Goal: Information Seeking & Learning: Learn about a topic

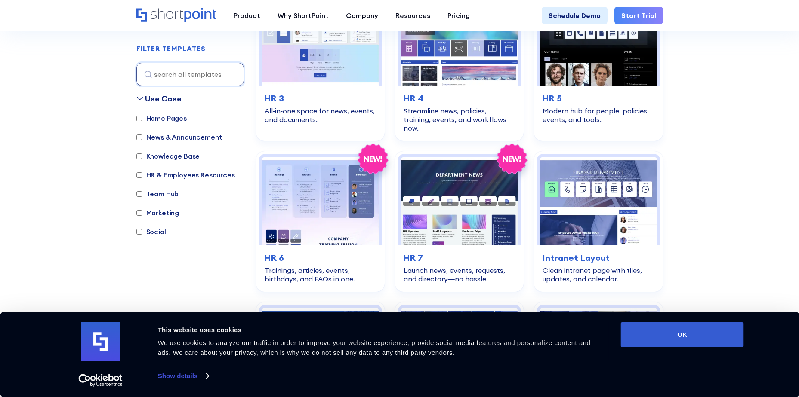
scroll to position [473, 0]
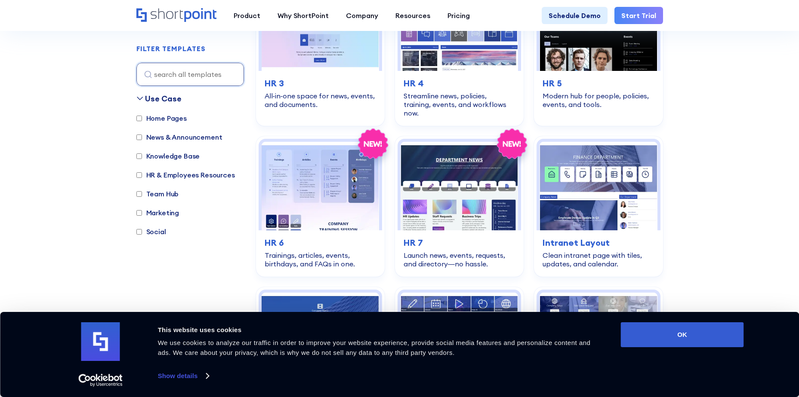
click at [154, 123] on label "Home Pages" at bounding box center [161, 118] width 50 height 10
click at [142, 121] on input "Home Pages" at bounding box center [139, 119] width 6 height 6
checkbox input "true"
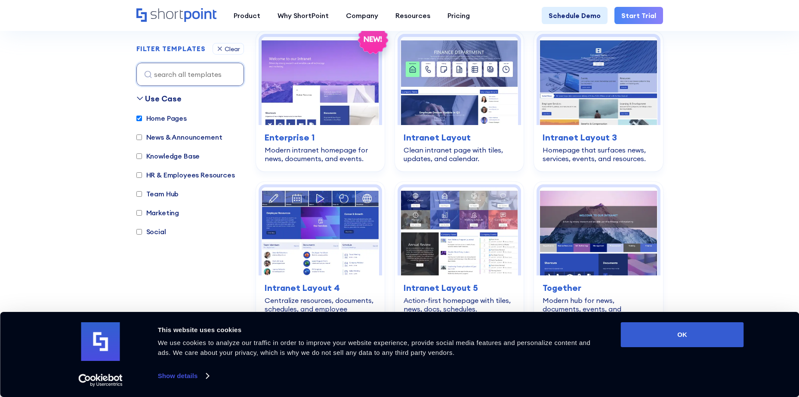
scroll to position [257, 0]
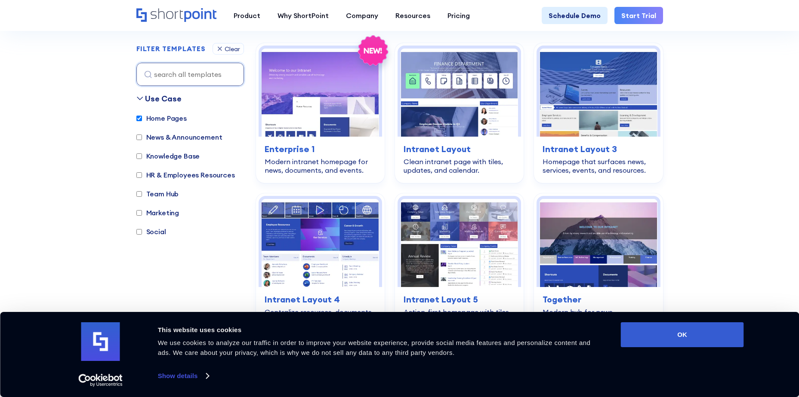
click at [169, 155] on label "Knowledge Base" at bounding box center [168, 156] width 64 height 10
click at [142, 155] on input "Knowledge Base" at bounding box center [139, 157] width 6 height 6
checkbox input "true"
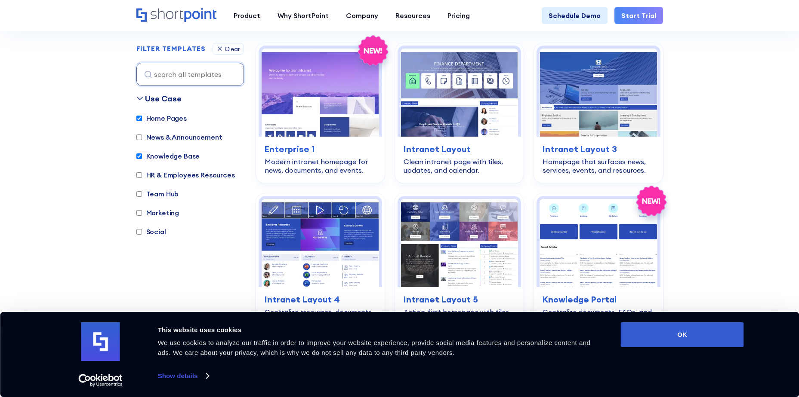
click at [141, 120] on input "Home Pages" at bounding box center [139, 119] width 6 height 6
checkbox input "false"
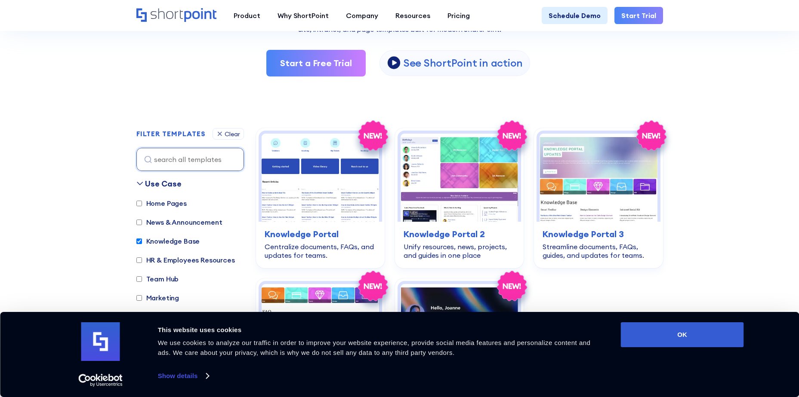
scroll to position [171, 0]
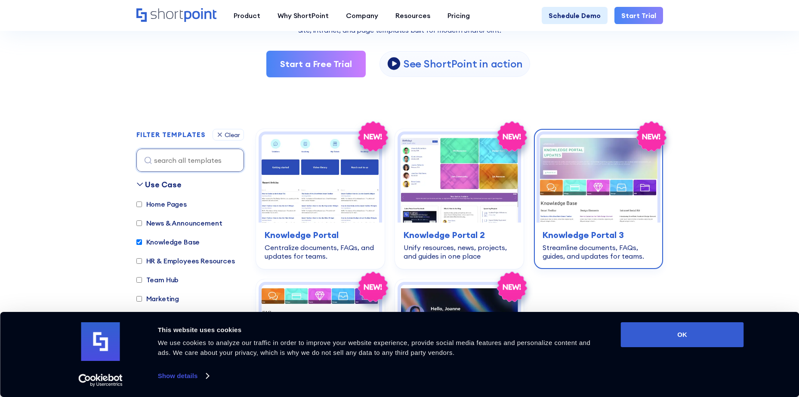
click at [599, 184] on img at bounding box center [597, 179] width 117 height 88
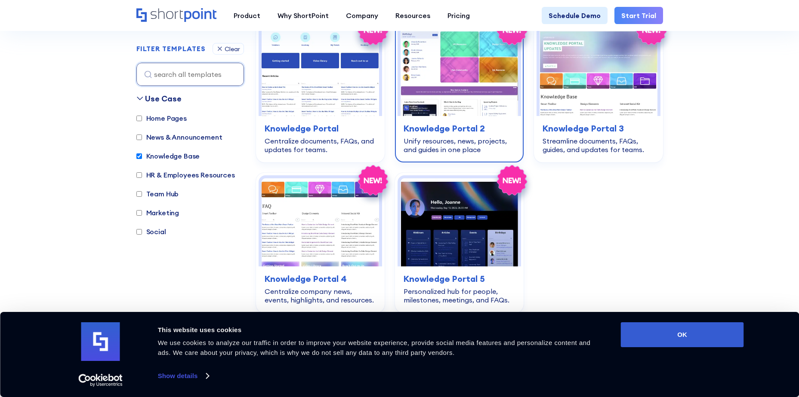
scroll to position [300, 0]
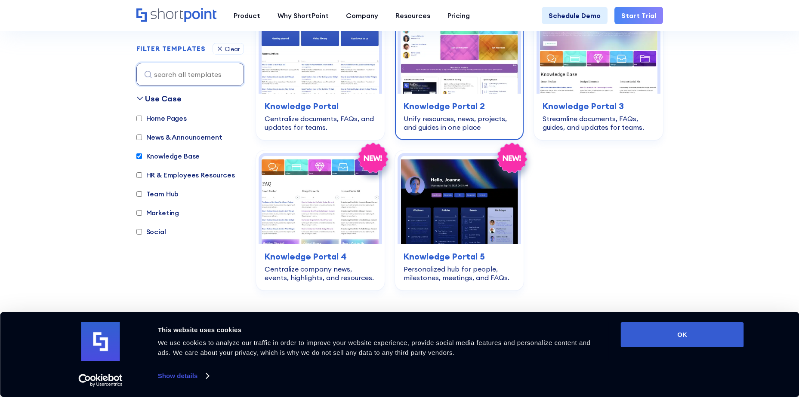
click at [455, 113] on h3 "Knowledge Portal 2" at bounding box center [458, 106] width 111 height 13
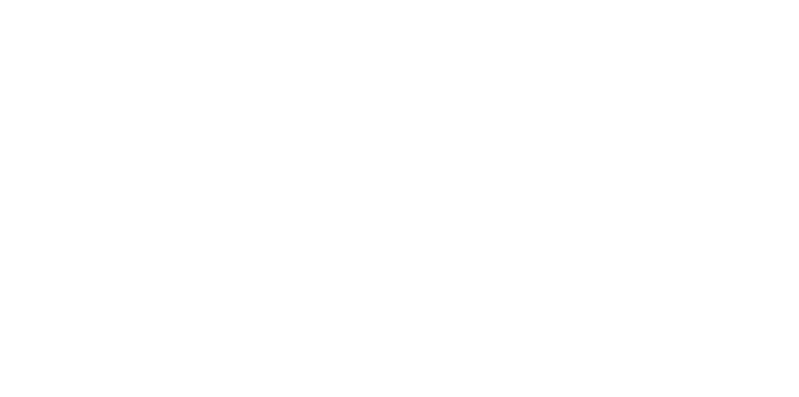
scroll to position [300, 0]
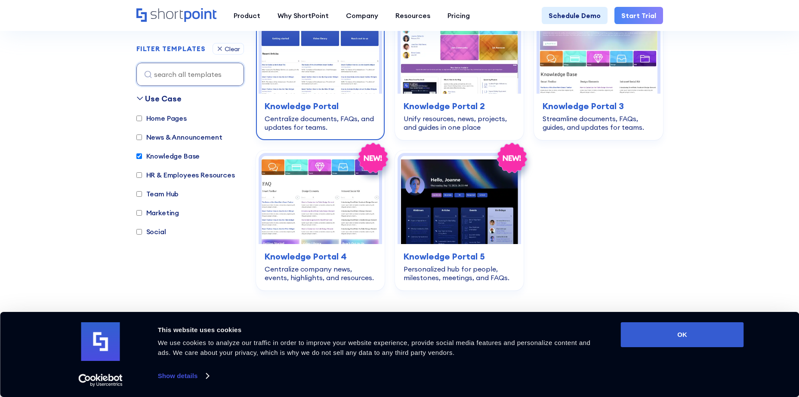
click at [354, 115] on div "Centralize documents, FAQs, and updates for teams." at bounding box center [320, 122] width 111 height 17
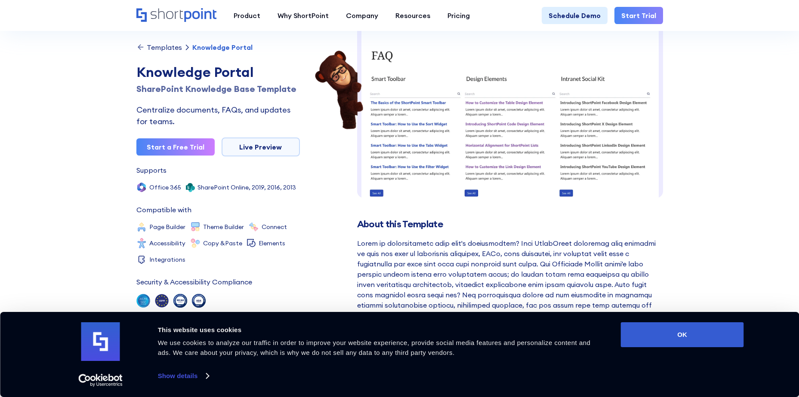
scroll to position [86, 0]
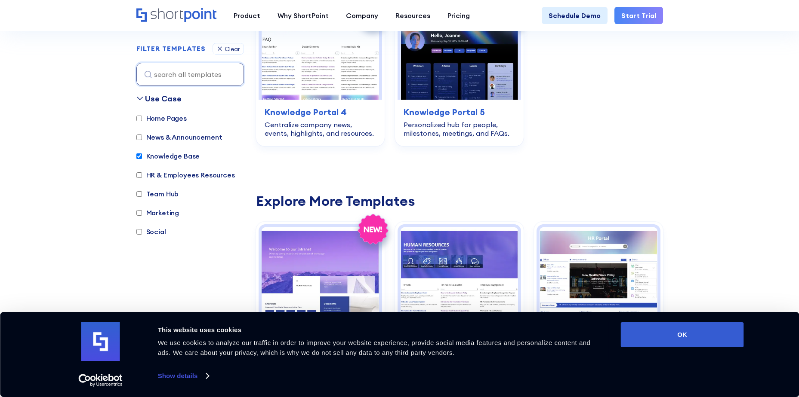
scroll to position [429, 0]
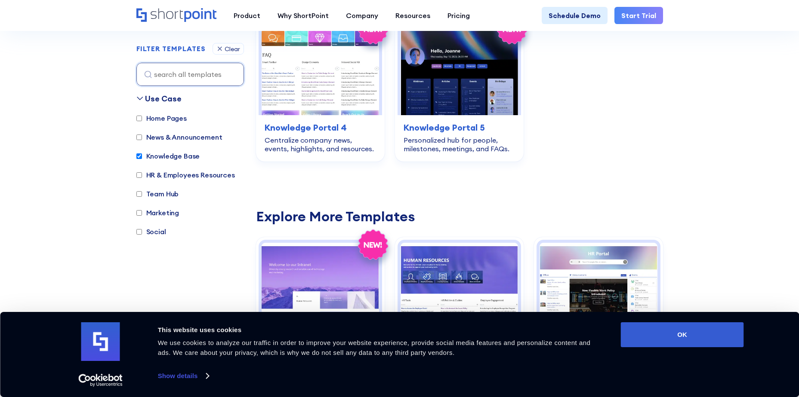
click at [137, 175] on input "HR & Employees Resources" at bounding box center [139, 175] width 6 height 6
checkbox input "true"
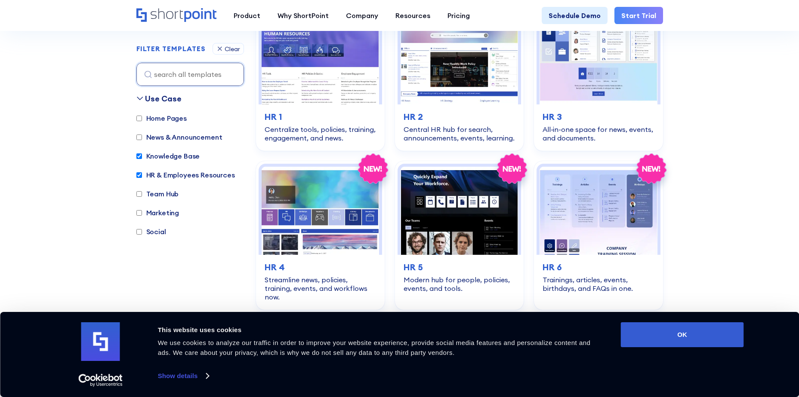
scroll to position [257, 0]
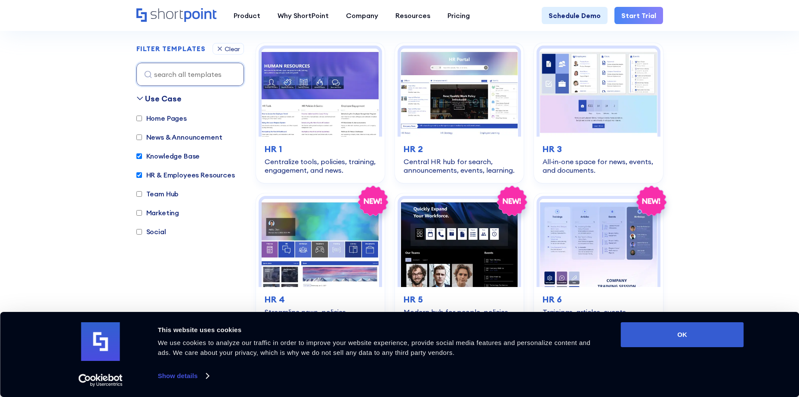
click at [137, 154] on input "Knowledge Base" at bounding box center [139, 157] width 6 height 6
checkbox input "false"
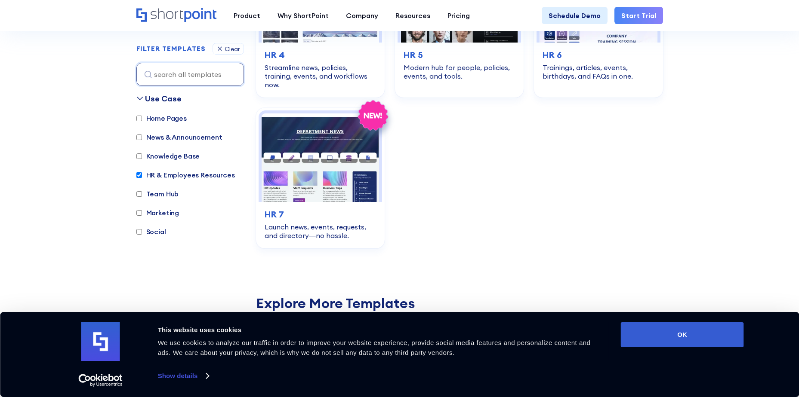
scroll to position [558, 0]
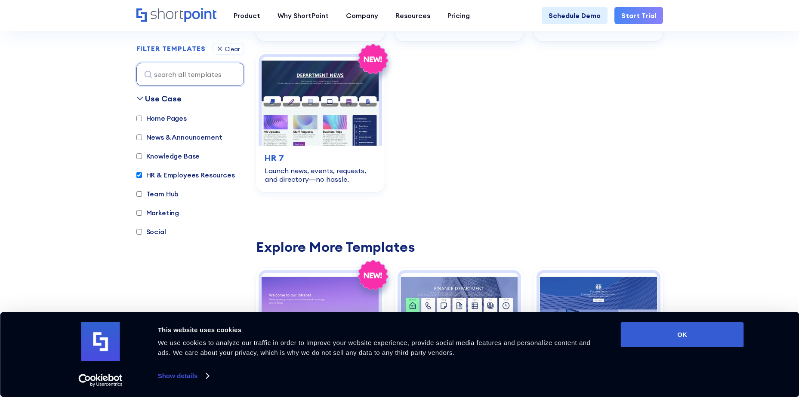
click at [139, 192] on input "Team Hub" at bounding box center [139, 194] width 6 height 6
checkbox input "true"
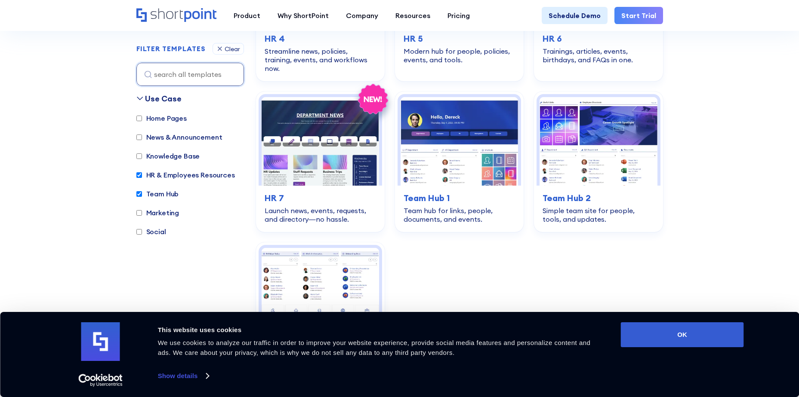
scroll to position [515, 0]
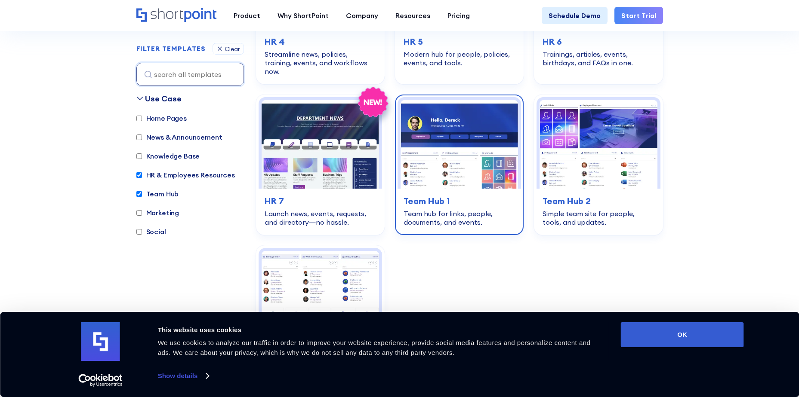
click at [457, 212] on div "Team hub for links, people, documents, and events." at bounding box center [458, 217] width 111 height 17
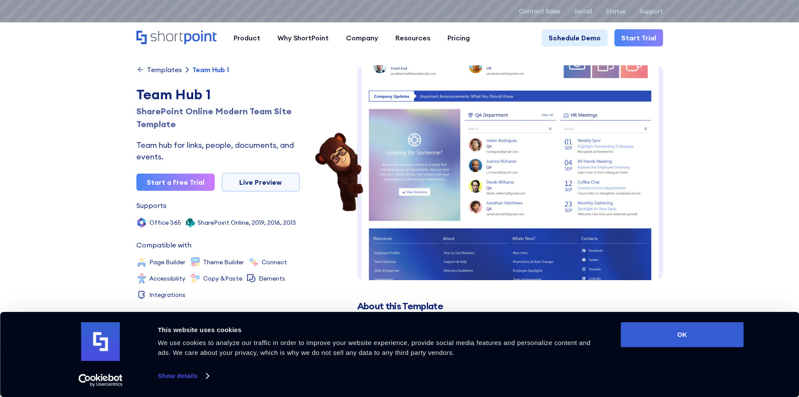
scroll to position [180, 0]
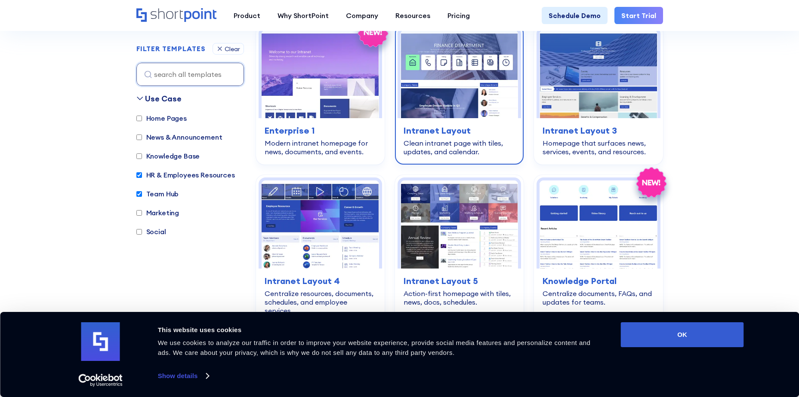
scroll to position [945, 0]
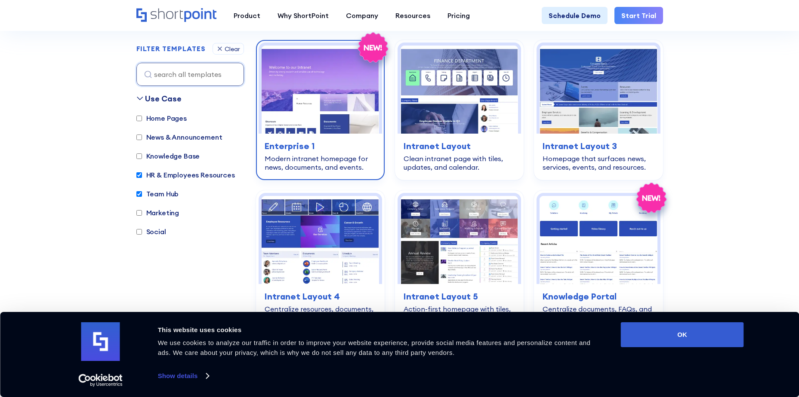
click at [345, 102] on img at bounding box center [320, 90] width 117 height 88
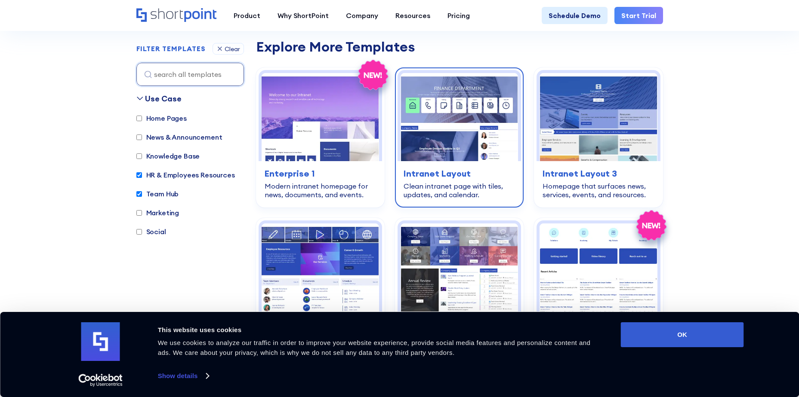
scroll to position [902, 0]
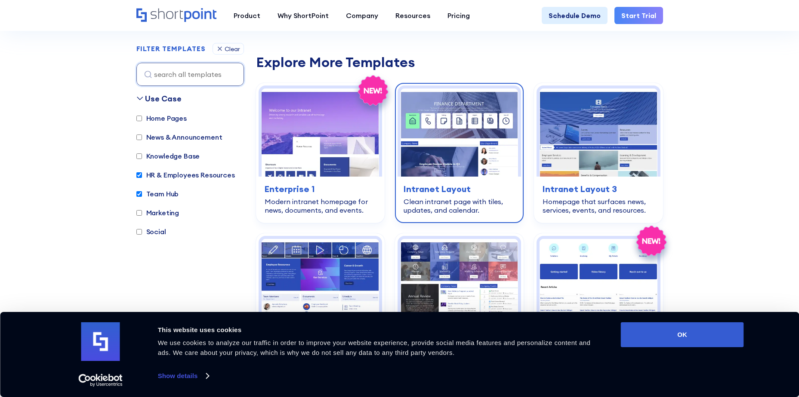
click at [497, 179] on div "home-pages Intranet Layout Clean intranet page with tiles, updates, and calenda…" at bounding box center [458, 199] width 123 height 44
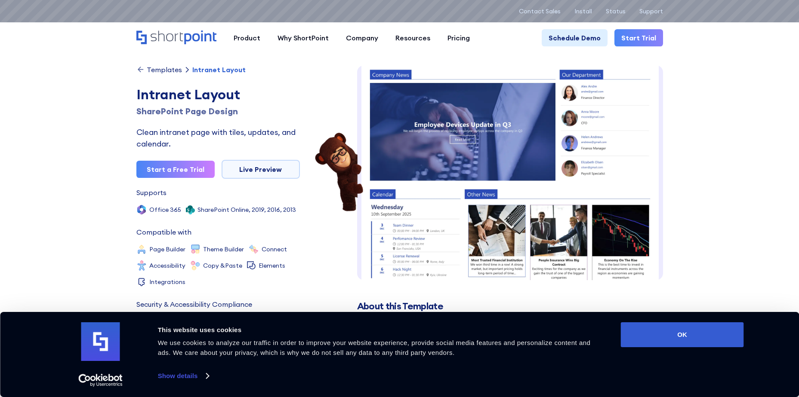
scroll to position [135, 0]
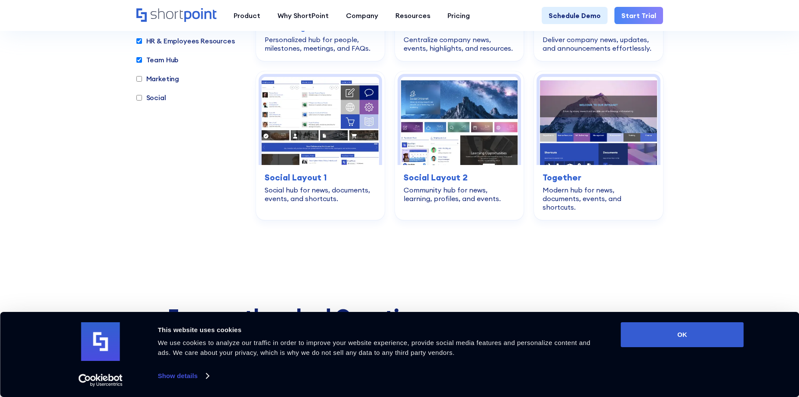
scroll to position [1504, 0]
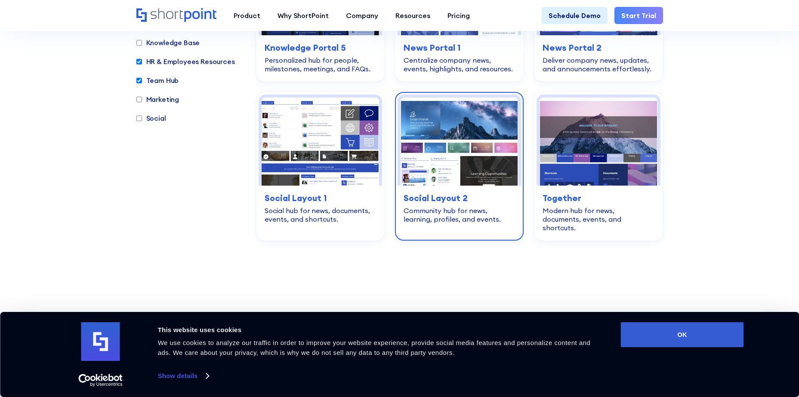
click at [459, 192] on h3 "Social Layout 2" at bounding box center [458, 198] width 111 height 13
